Goal: Transaction & Acquisition: Purchase product/service

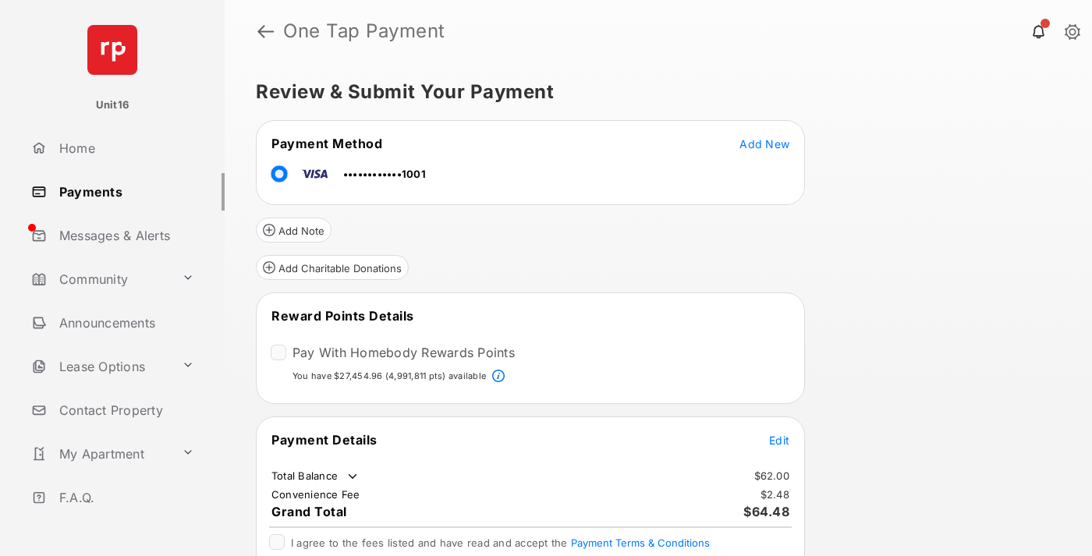
click at [779, 439] on span "Edit" at bounding box center [779, 440] width 20 height 13
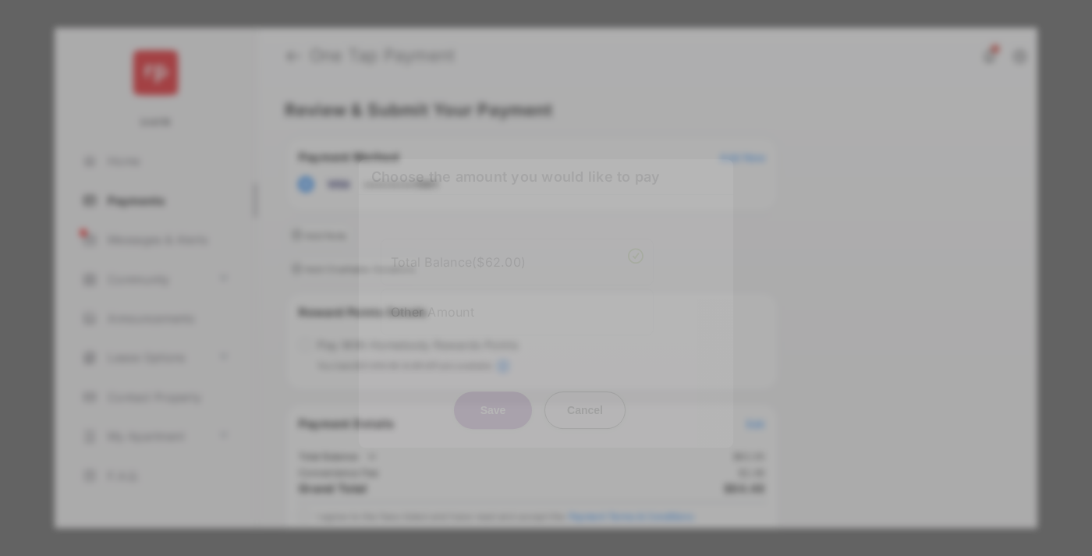
click at [517, 308] on div "Other Amount" at bounding box center [517, 312] width 253 height 27
type input "**"
click at [493, 414] on button "Save" at bounding box center [493, 410] width 78 height 37
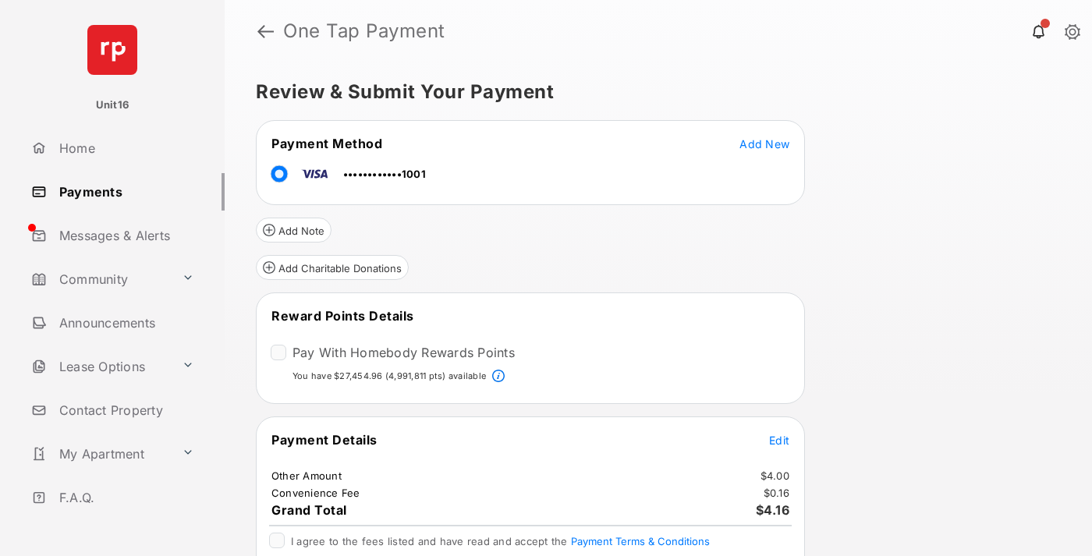
click at [779, 439] on span "Edit" at bounding box center [779, 440] width 20 height 13
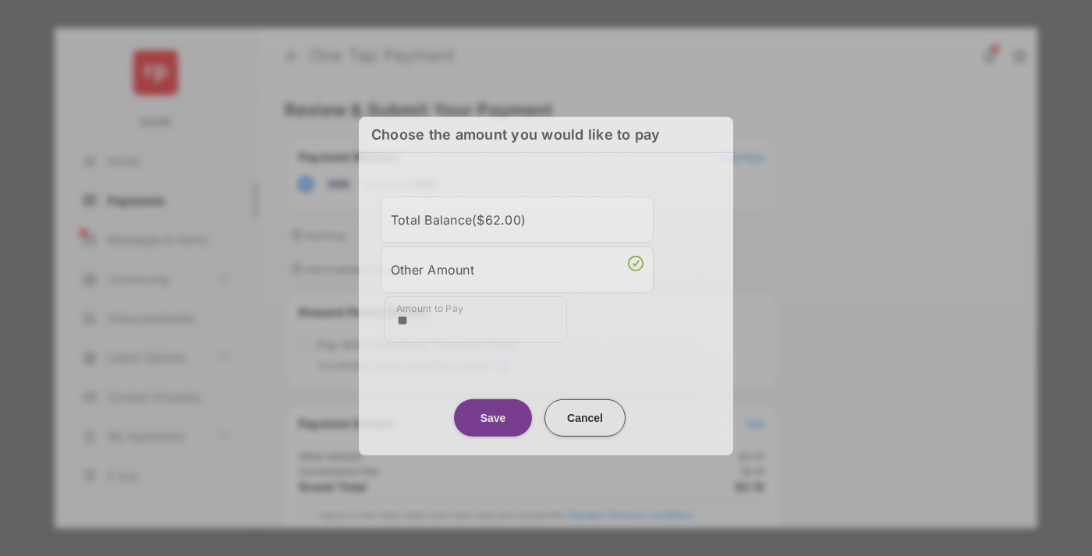
click at [493, 416] on button "Save" at bounding box center [493, 417] width 78 height 37
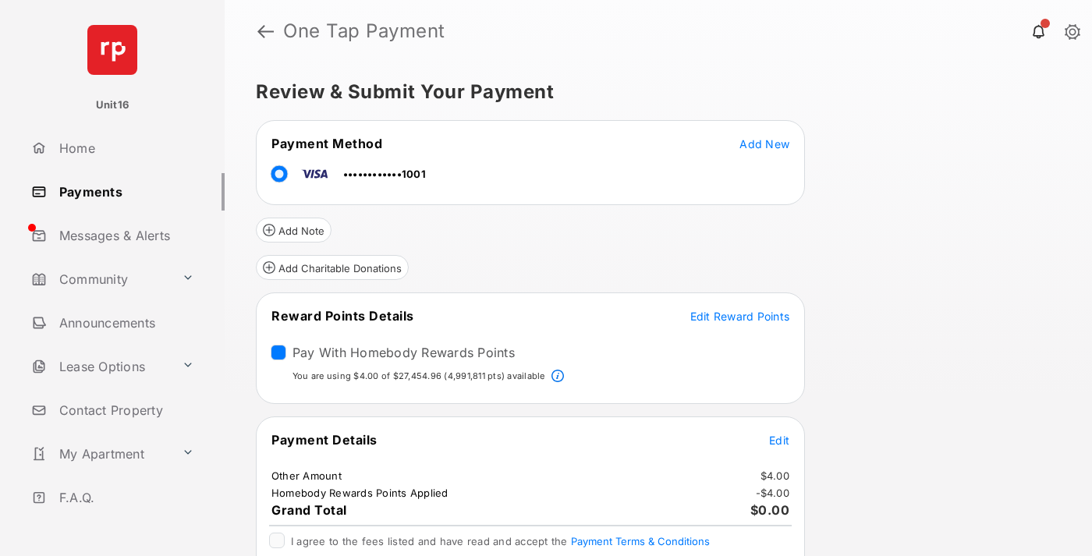
click at [739, 316] on span "Edit Reward Points" at bounding box center [740, 316] width 100 height 13
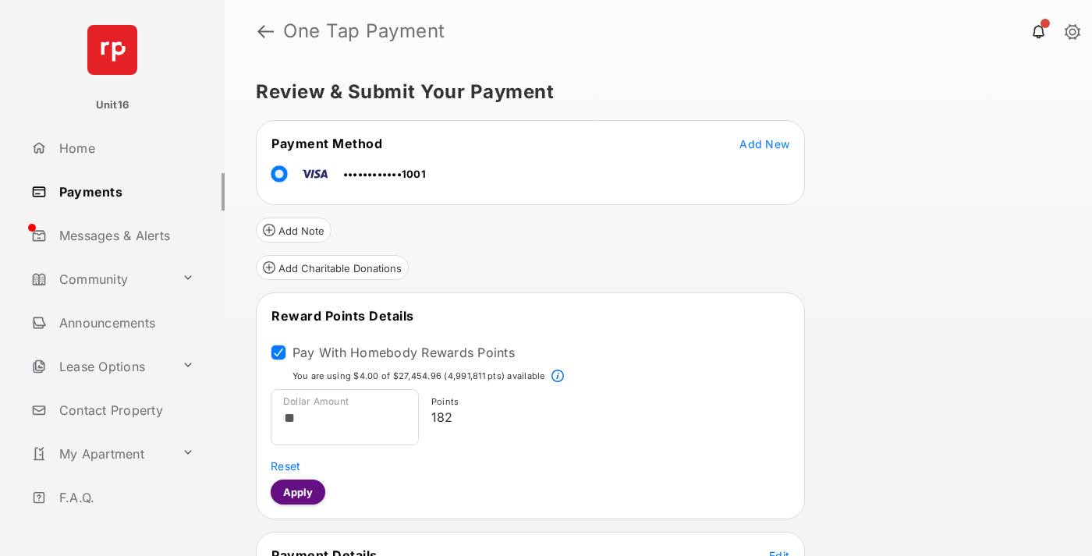
click at [297, 491] on button "Apply" at bounding box center [298, 492] width 55 height 25
type input "*****"
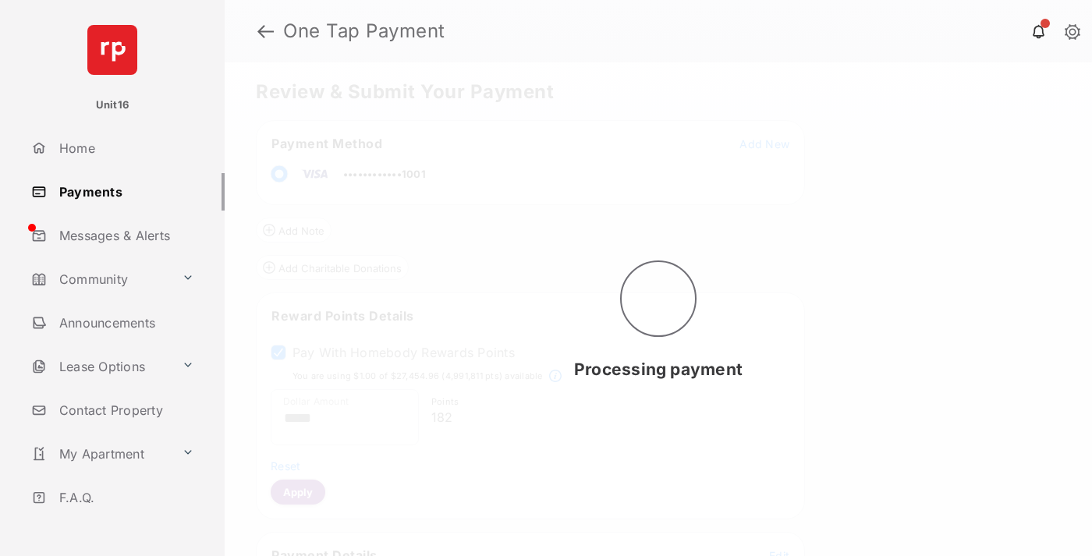
scroll to position [207, 0]
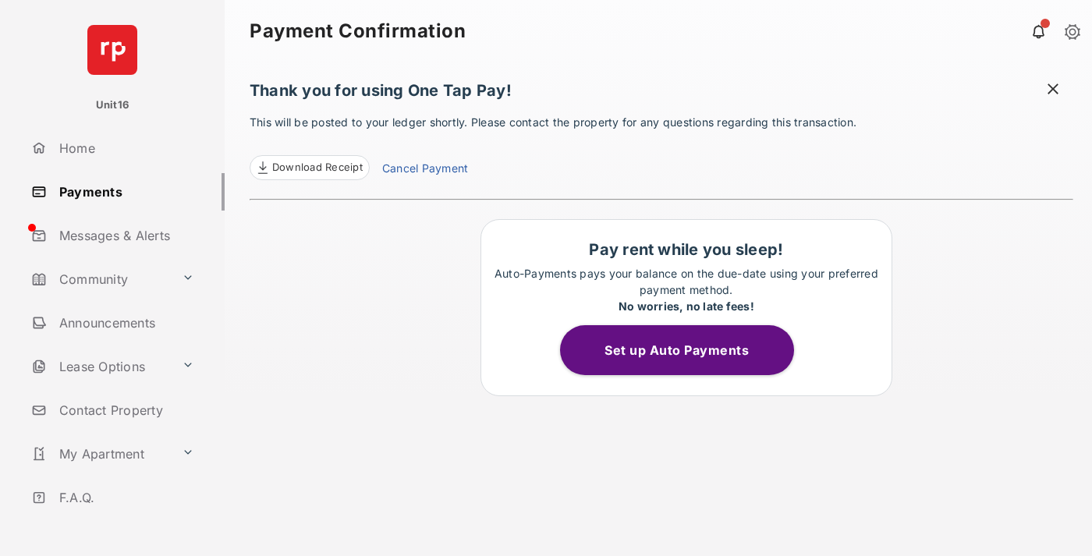
click at [309, 168] on span "Download Receipt" at bounding box center [317, 168] width 90 height 16
